Goal: Task Accomplishment & Management: Use online tool/utility

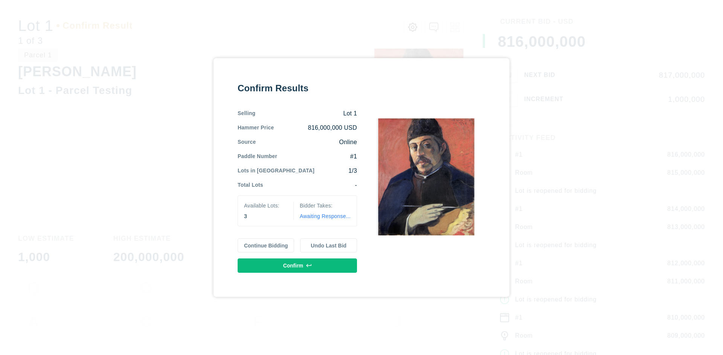
click at [266, 245] on button "Continue Bidding" at bounding box center [266, 245] width 57 height 14
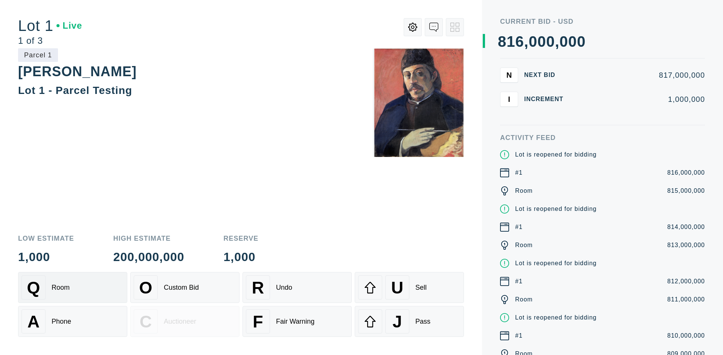
click at [73, 287] on div "Q Room" at bounding box center [72, 287] width 102 height 24
